Goal: Task Accomplishment & Management: Use online tool/utility

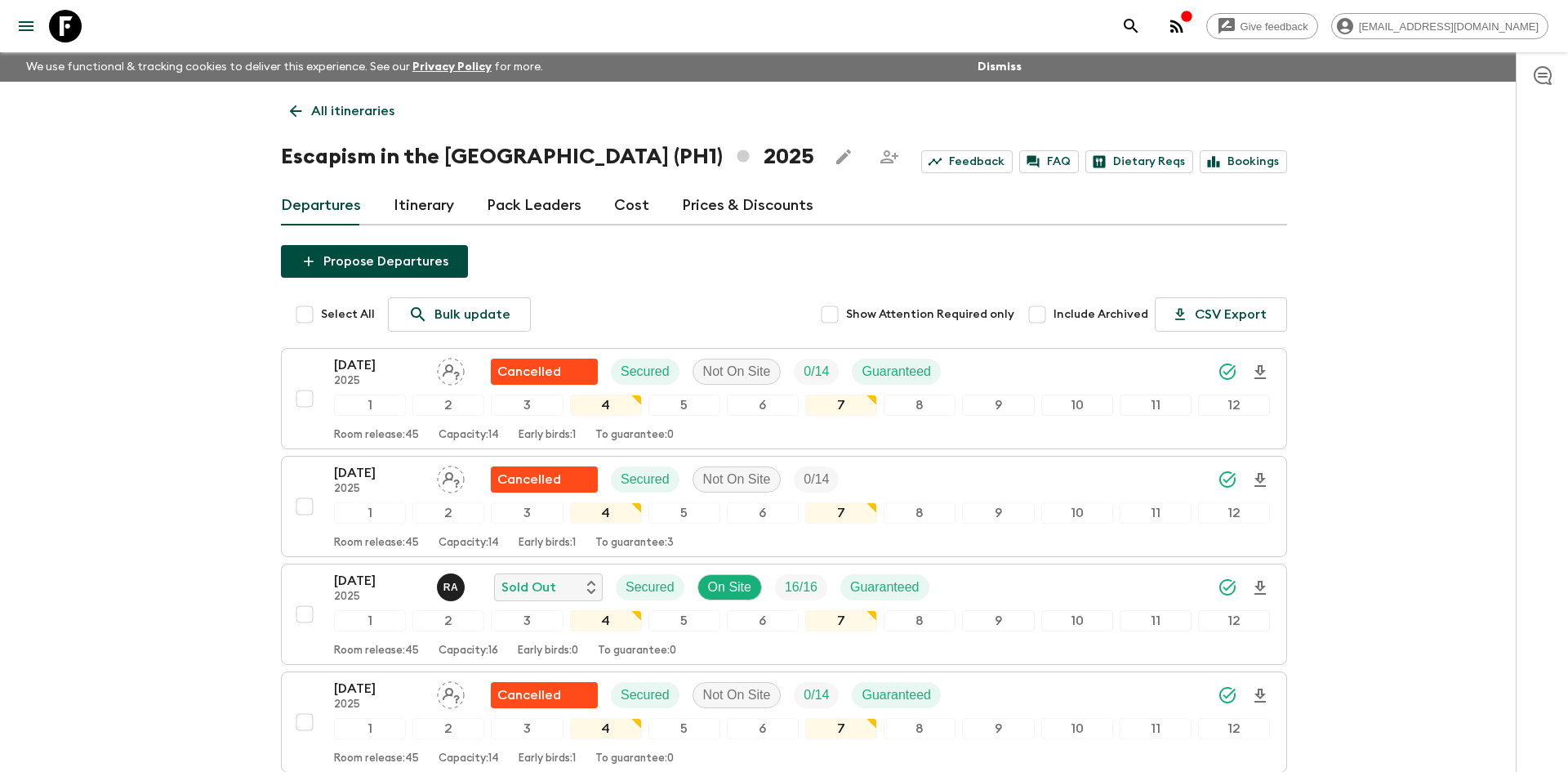
click at [308, 112] on link "All itineraries" at bounding box center [342, 111] width 123 height 33
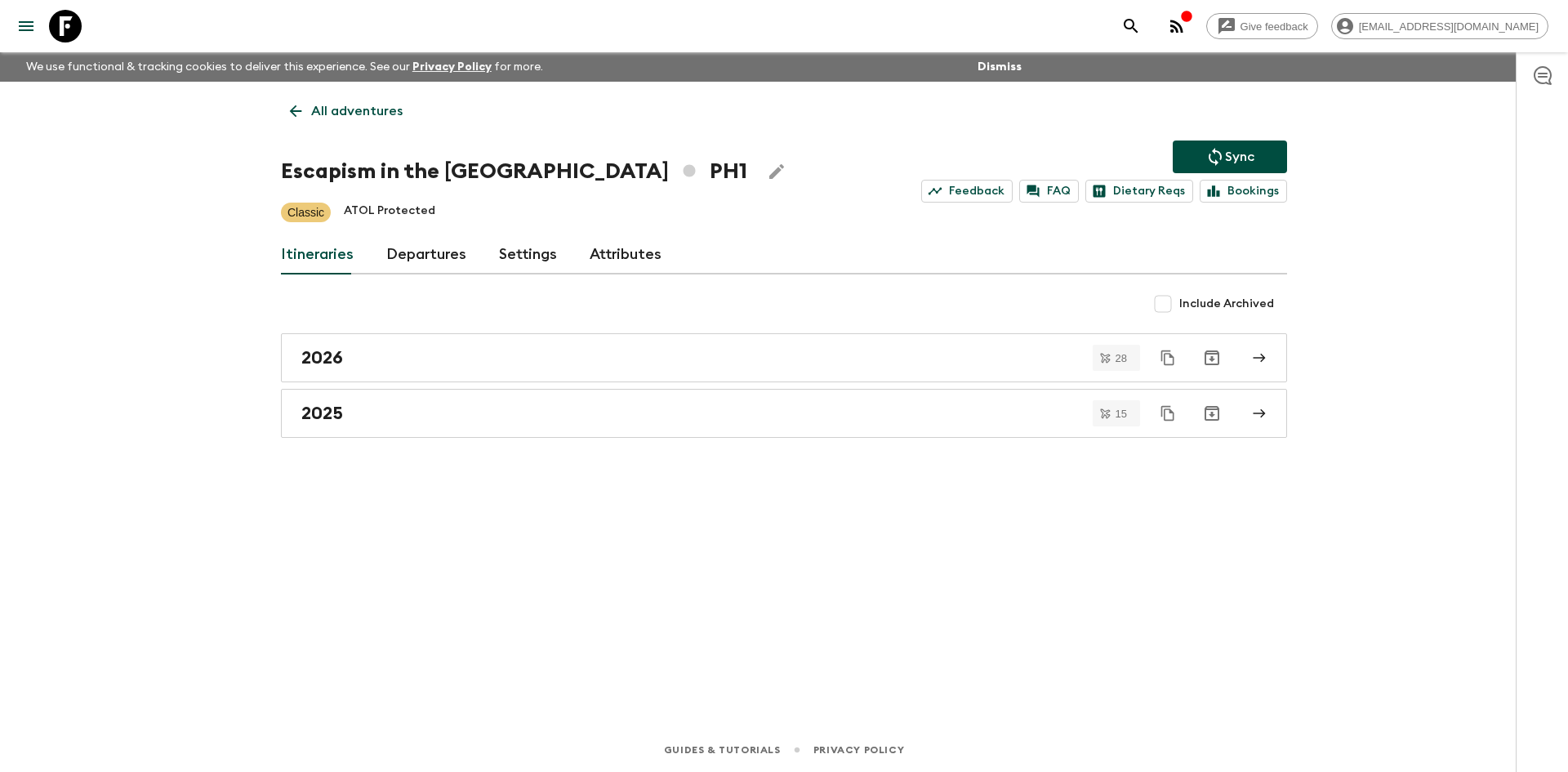
click at [308, 112] on link "All adventures" at bounding box center [346, 111] width 130 height 33
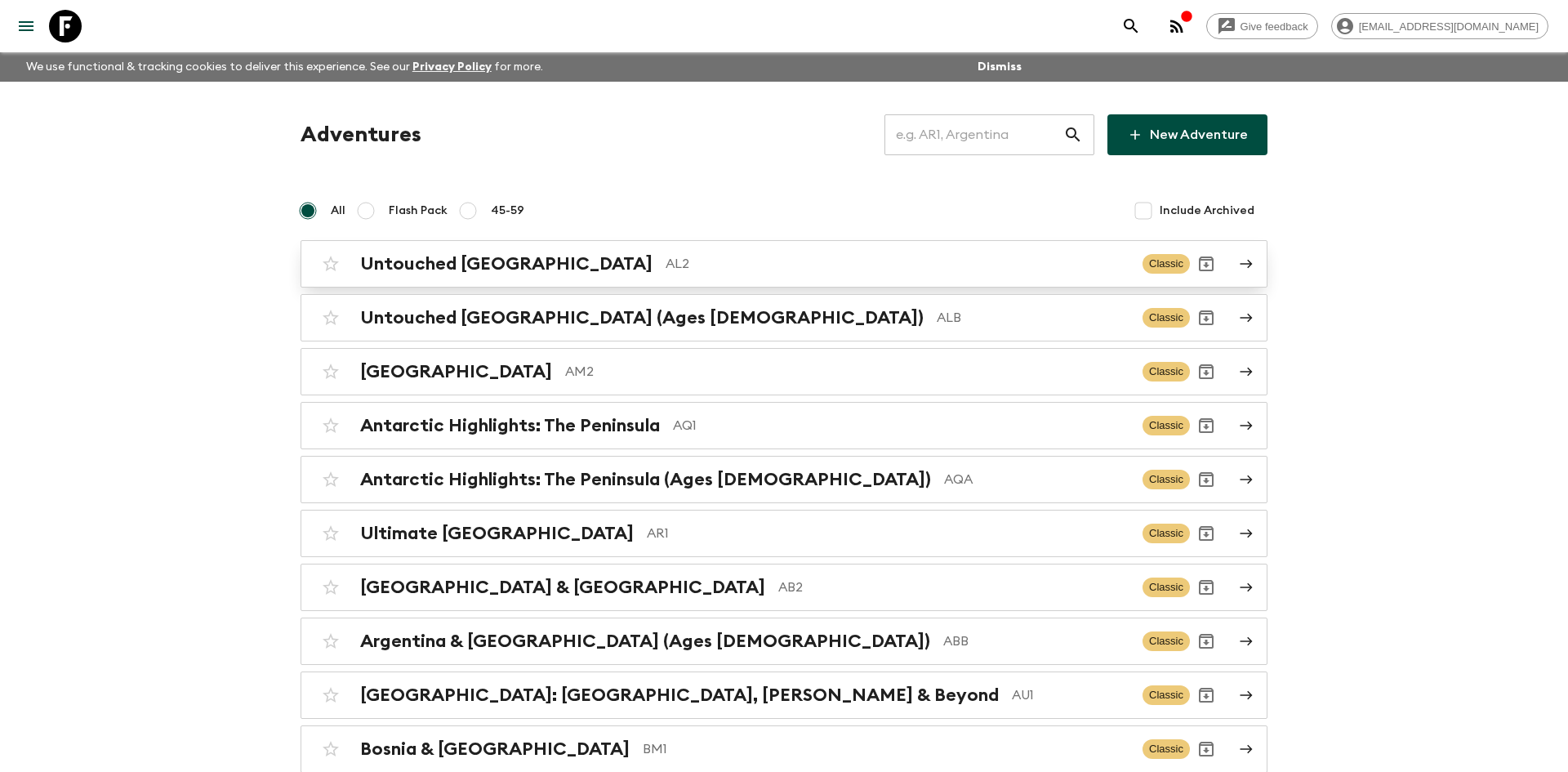
click at [665, 265] on p "AL2" at bounding box center [897, 263] width 464 height 19
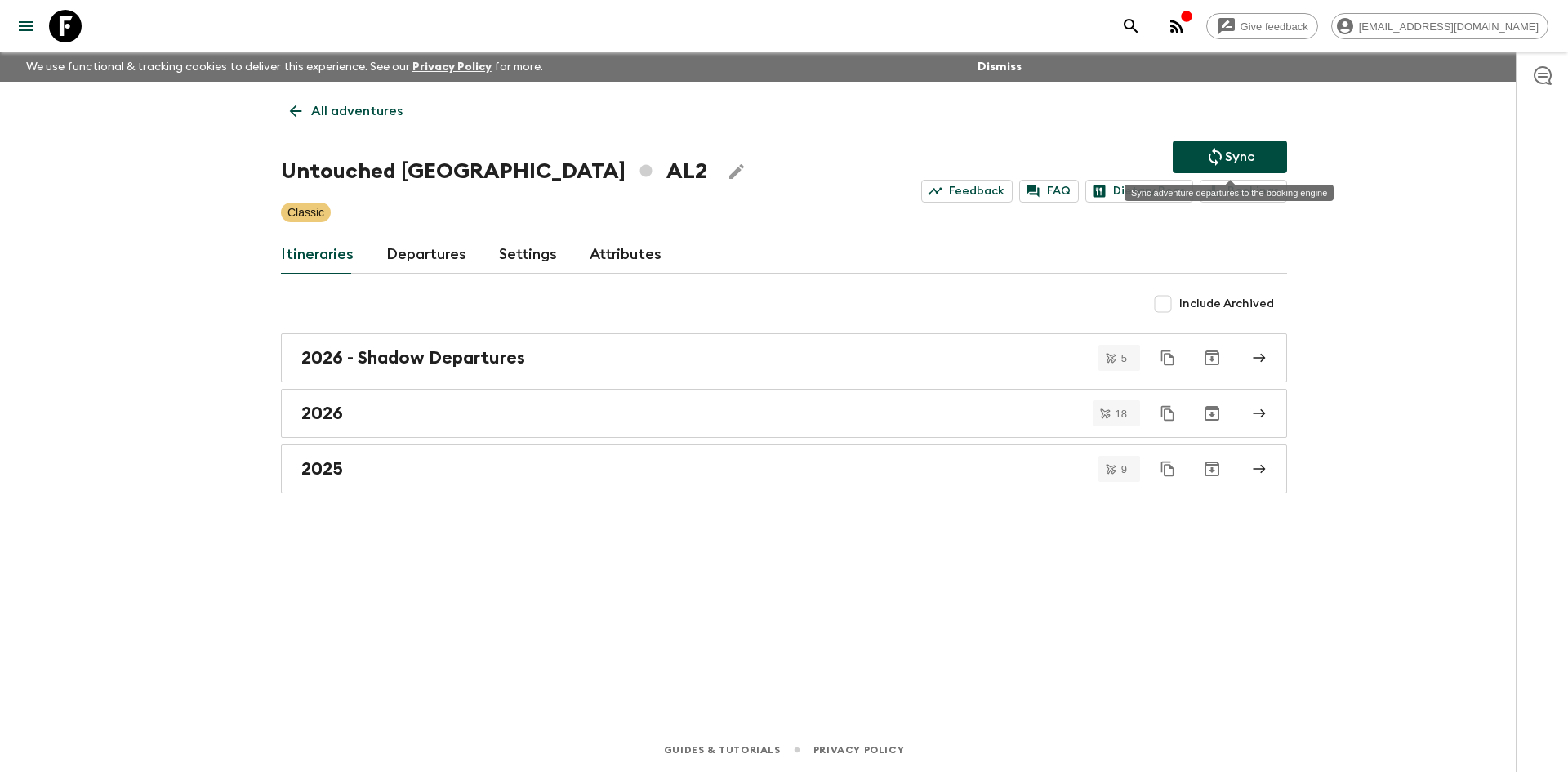
click at [1247, 152] on p "Sync" at bounding box center [1239, 157] width 30 height 19
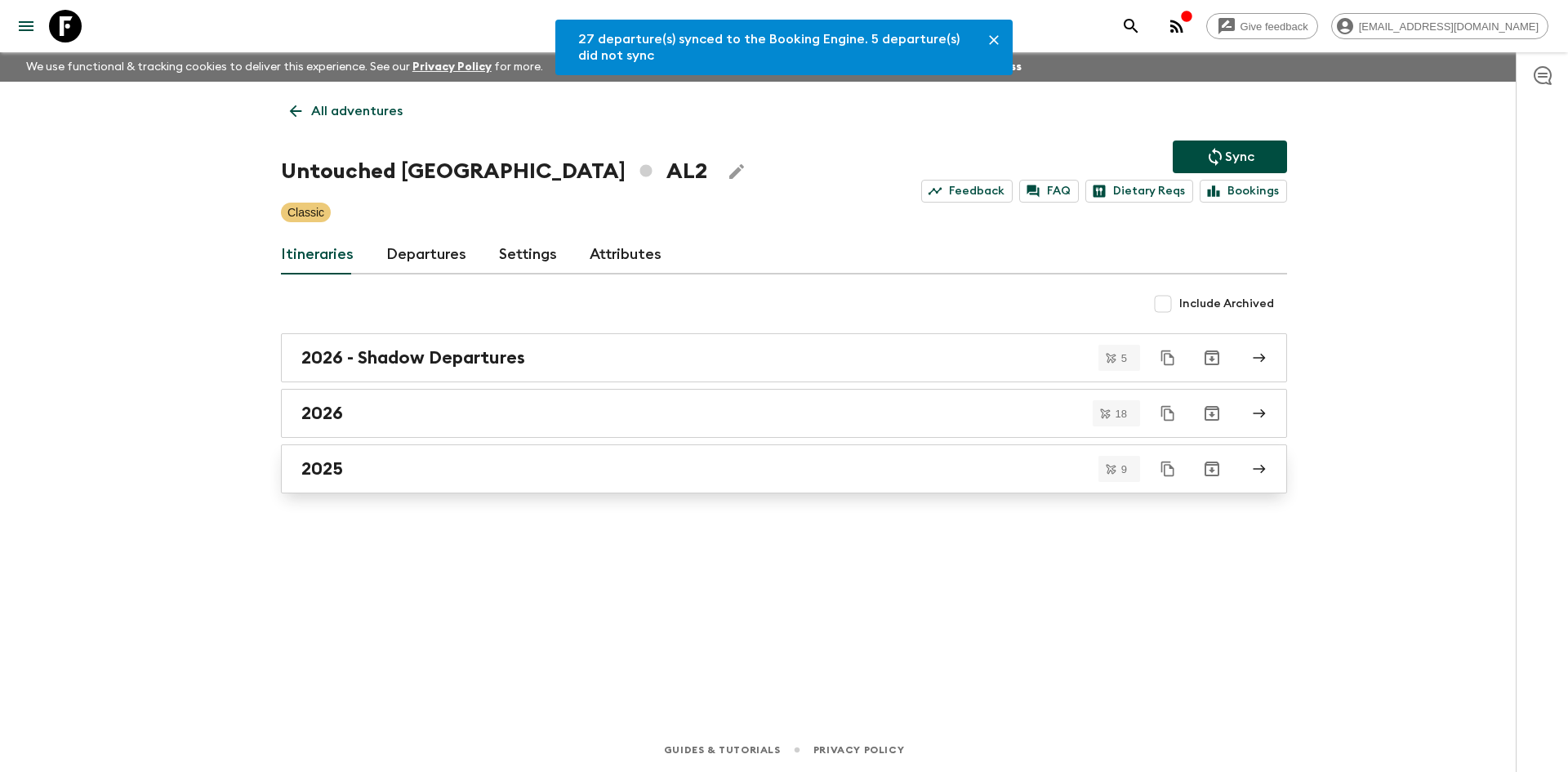
click at [338, 468] on h2 "2025" at bounding box center [322, 468] width 41 height 21
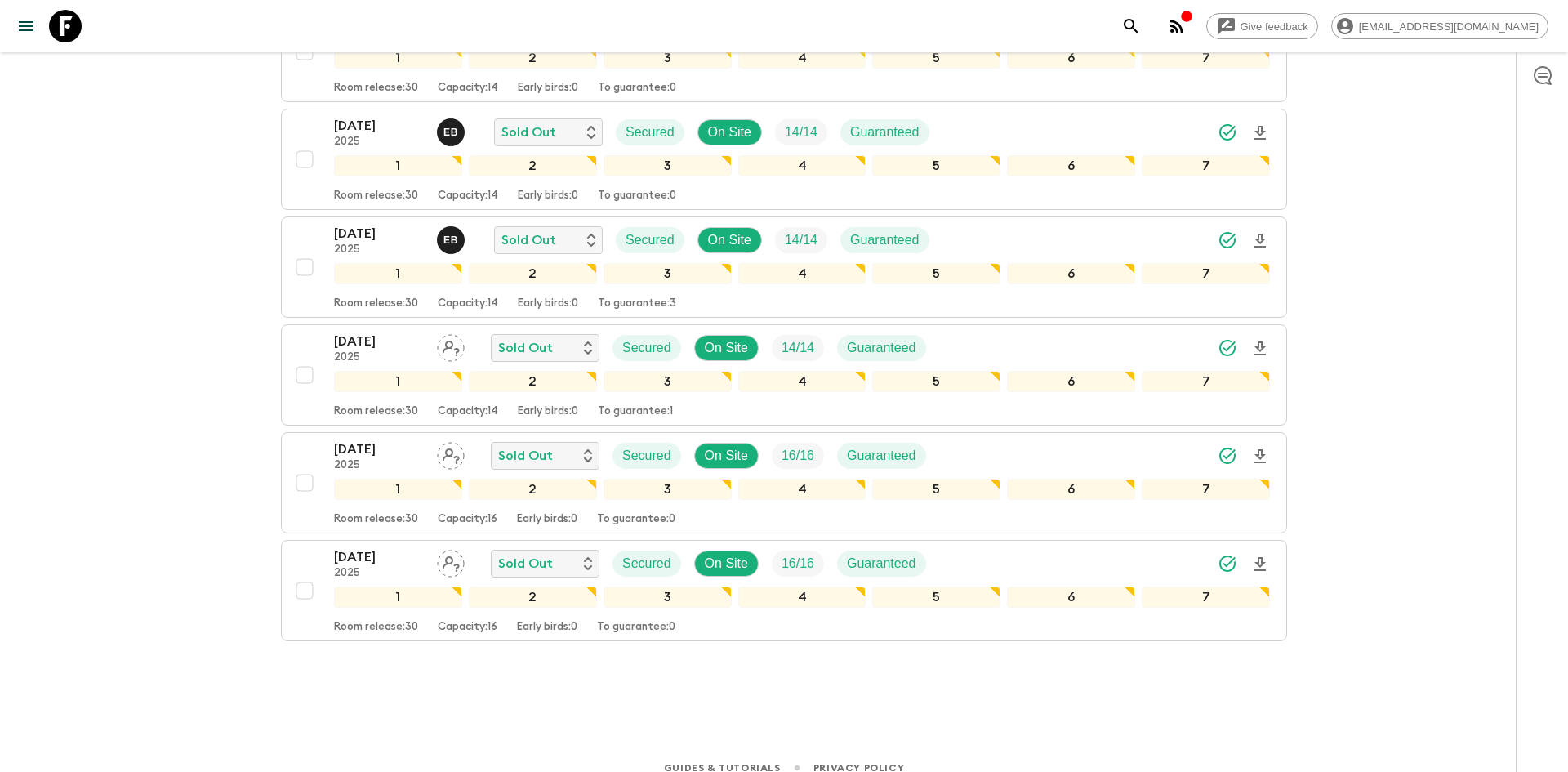
scroll to position [688, 0]
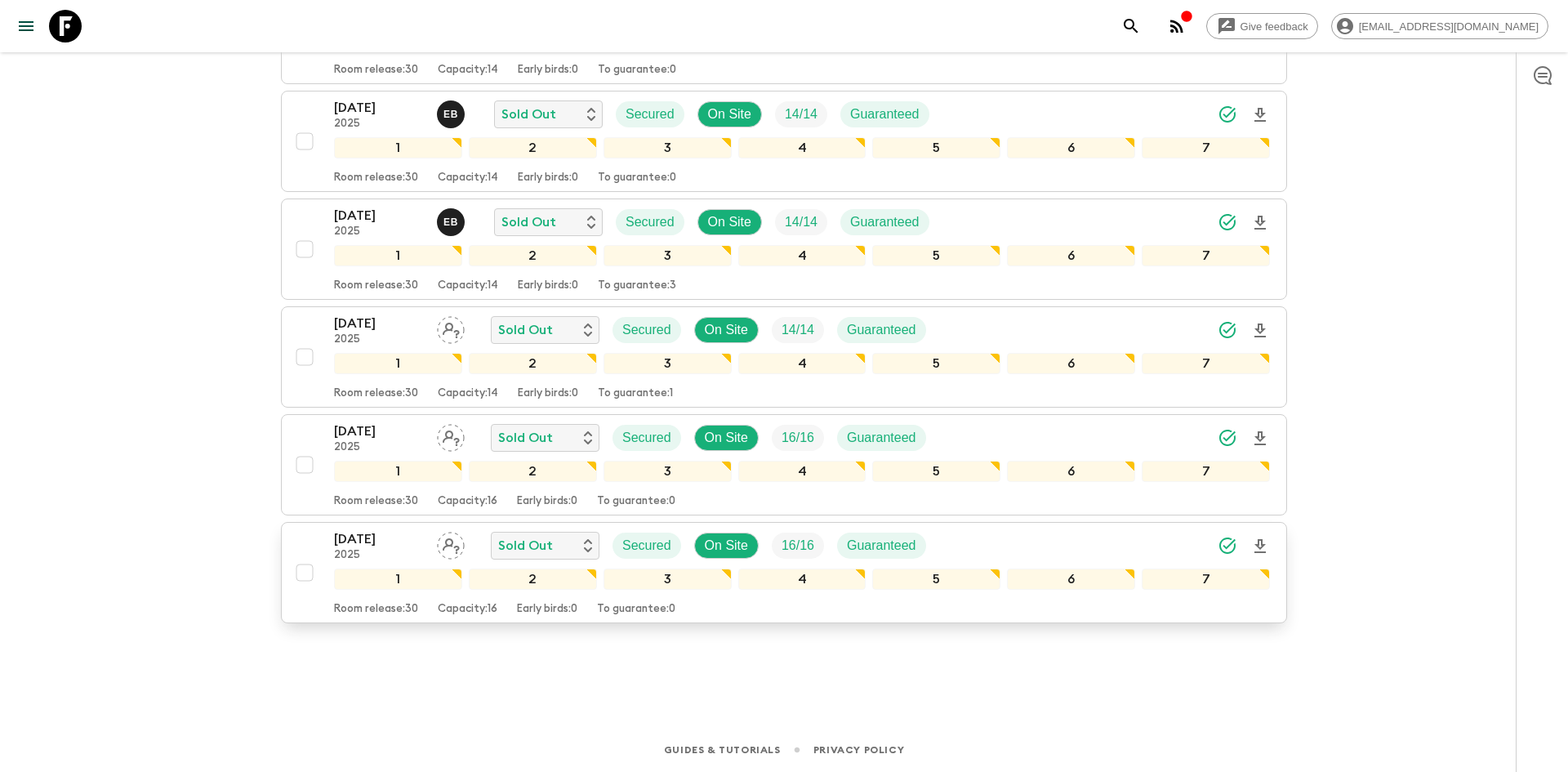
click at [1263, 548] on icon "Download Onboarding" at bounding box center [1259, 546] width 19 height 19
